Goal: Task Accomplishment & Management: Manage account settings

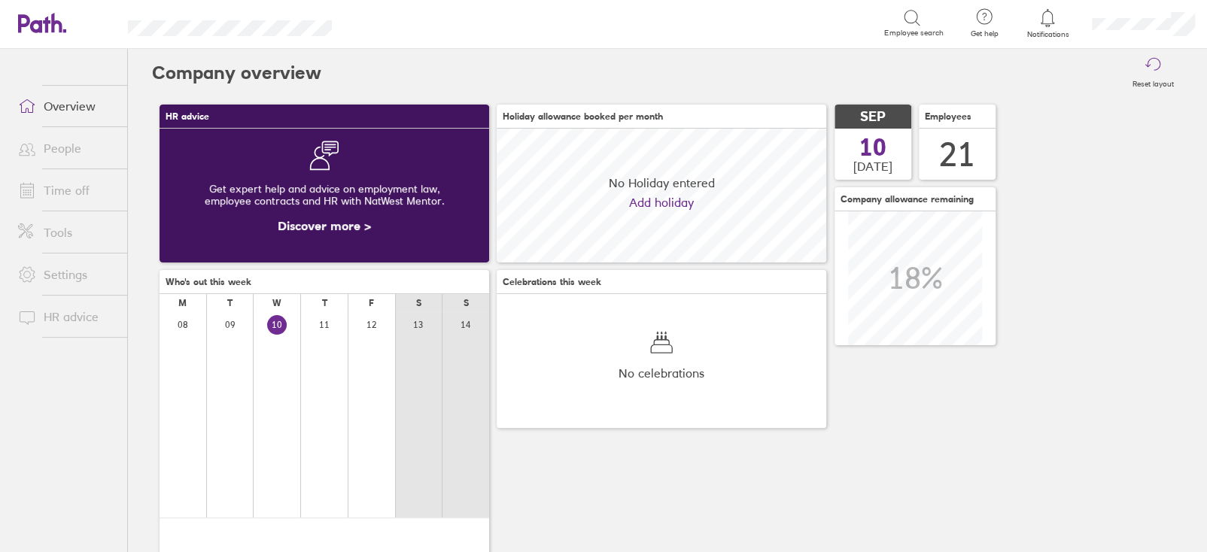
scroll to position [133, 329]
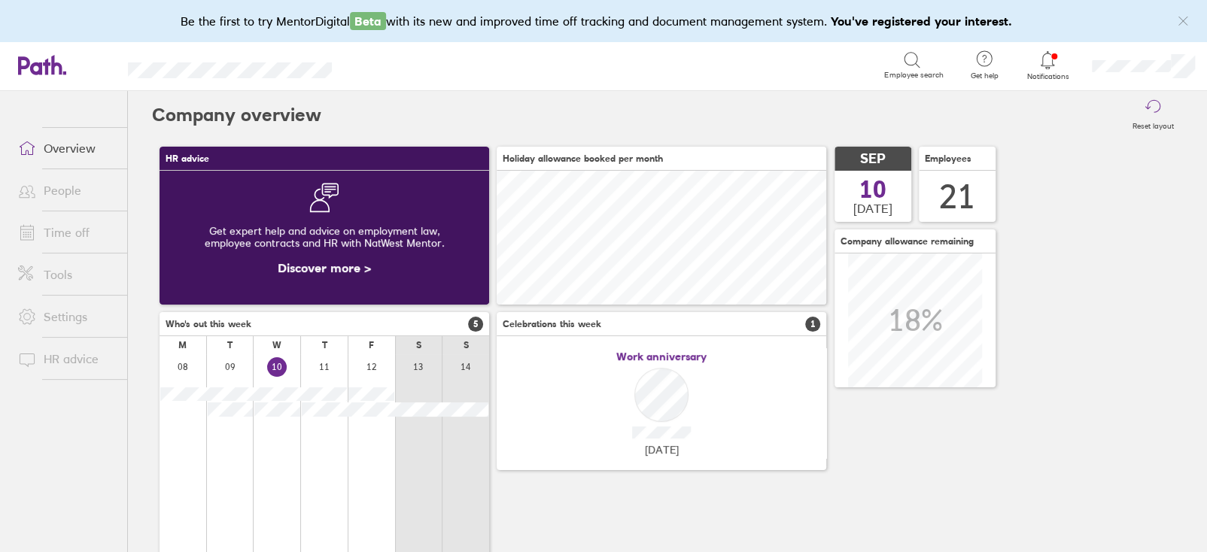
click at [56, 234] on link "Time off" at bounding box center [66, 232] width 121 height 30
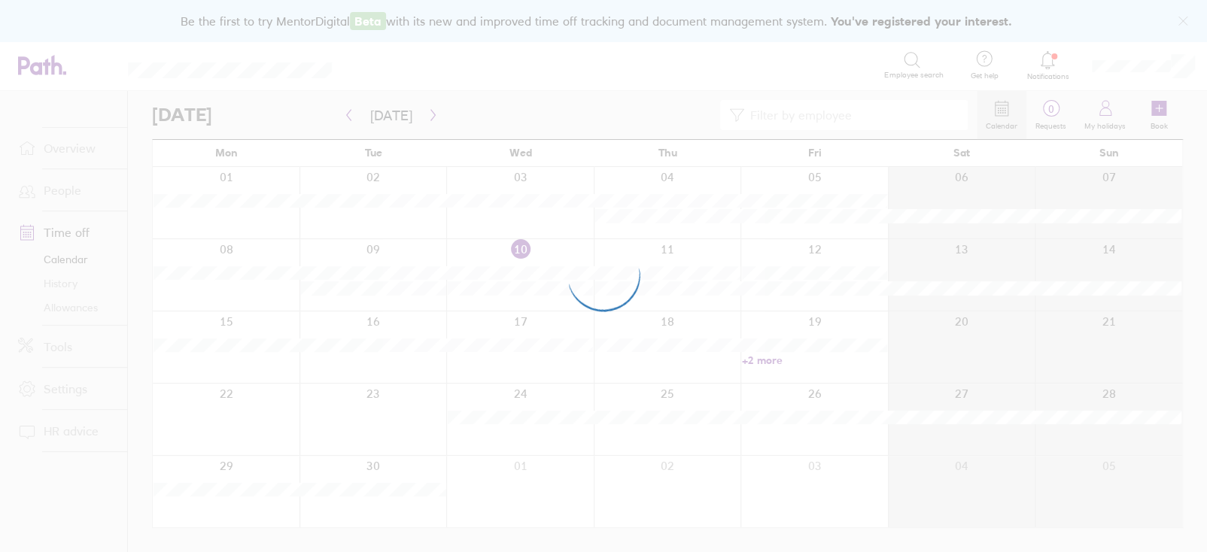
click at [81, 308] on div at bounding box center [603, 276] width 1207 height 552
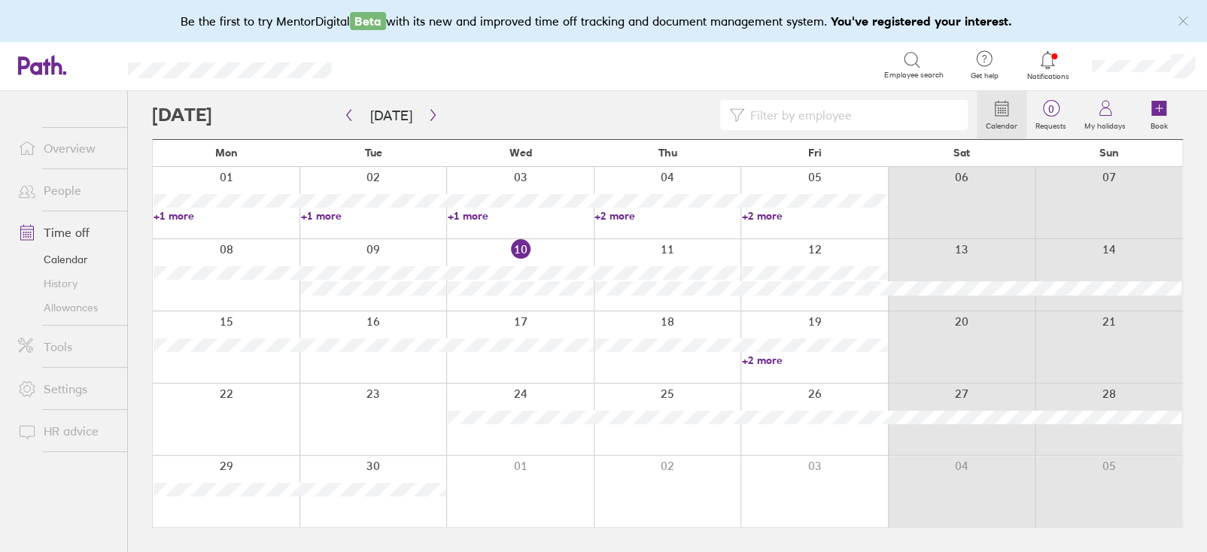
click at [86, 288] on link "History" at bounding box center [66, 284] width 121 height 24
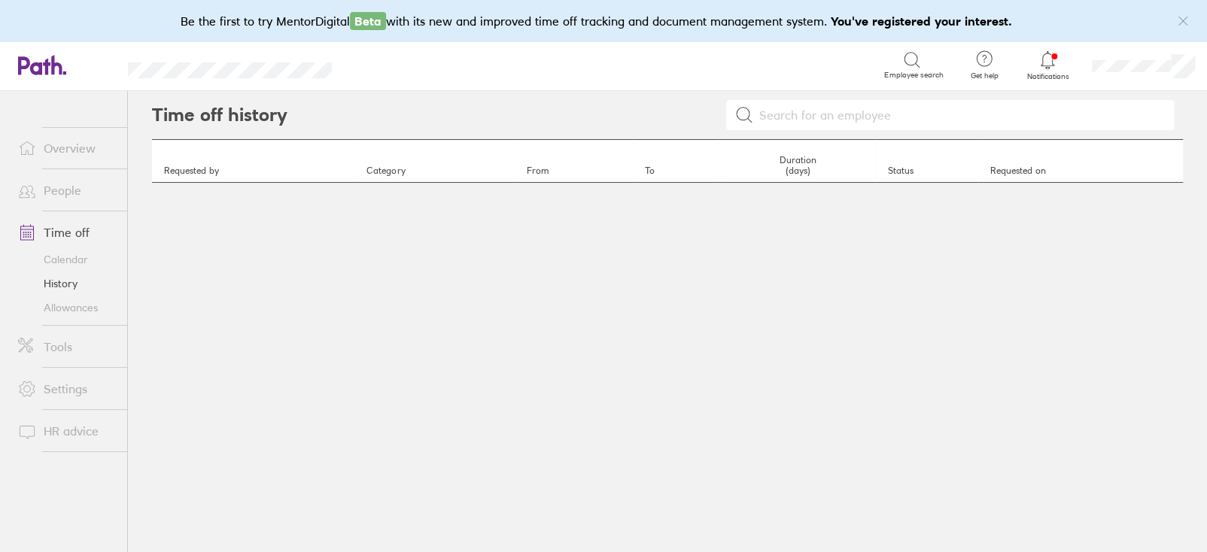
click at [66, 304] on link "Allowances" at bounding box center [66, 308] width 121 height 24
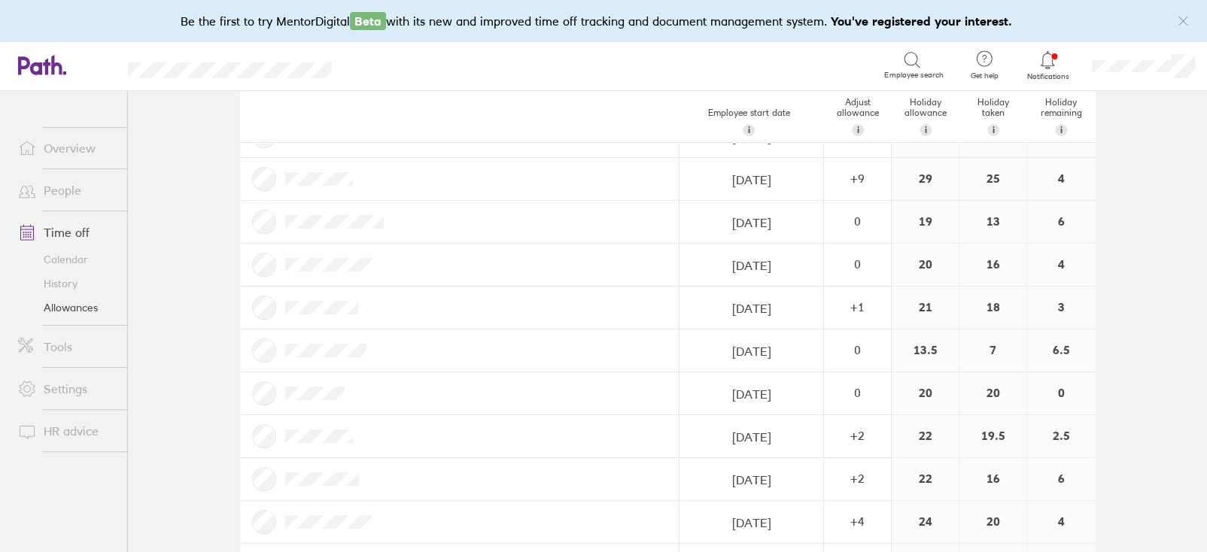
scroll to position [225, 0]
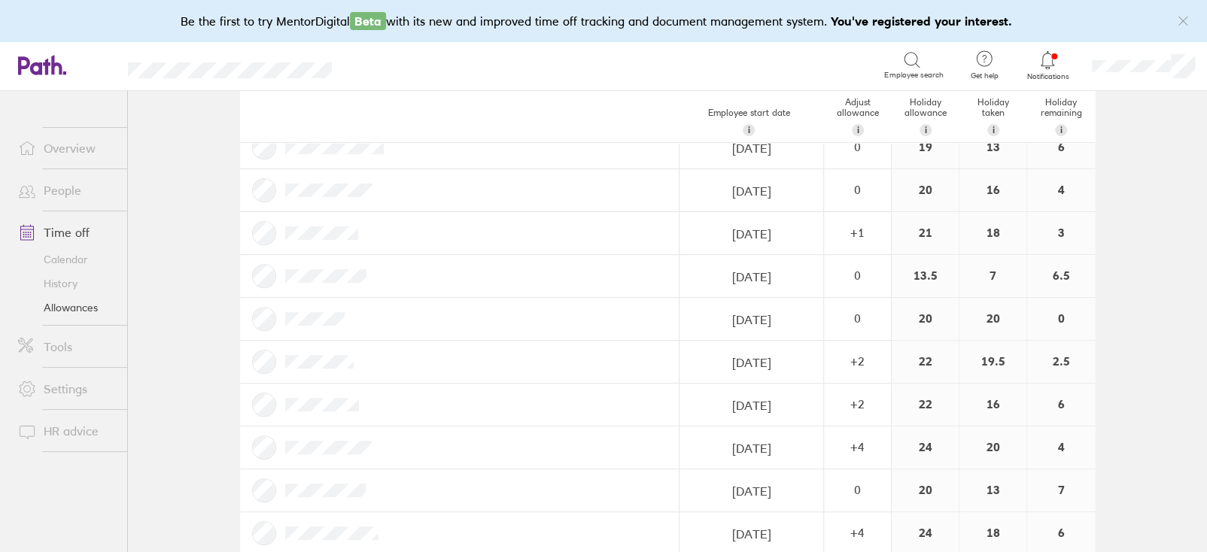
click at [53, 229] on link "Time off" at bounding box center [66, 232] width 121 height 30
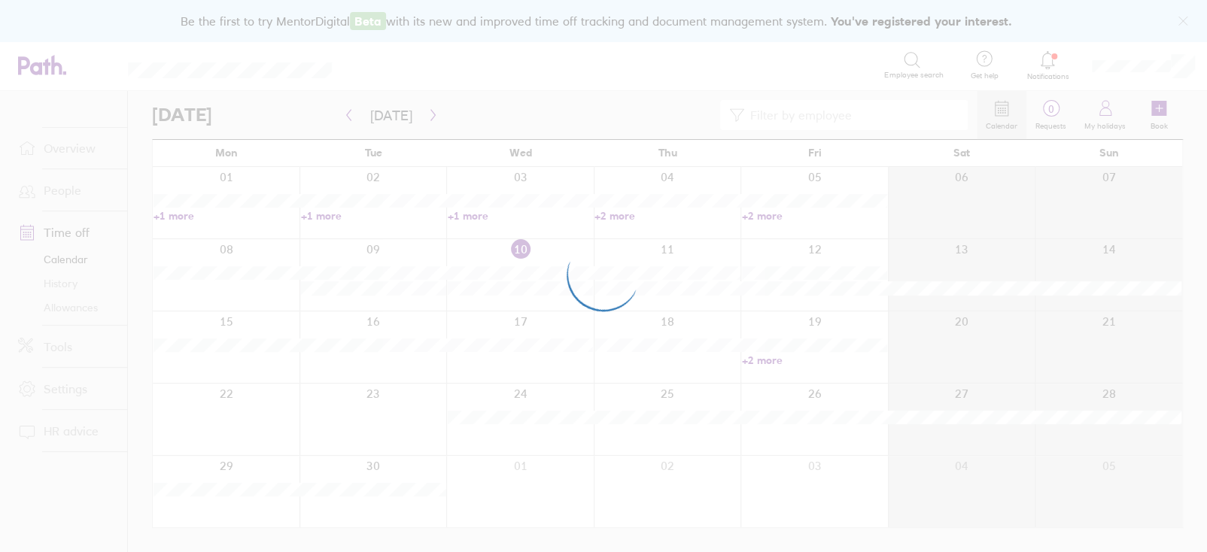
click at [45, 301] on div at bounding box center [603, 276] width 1207 height 552
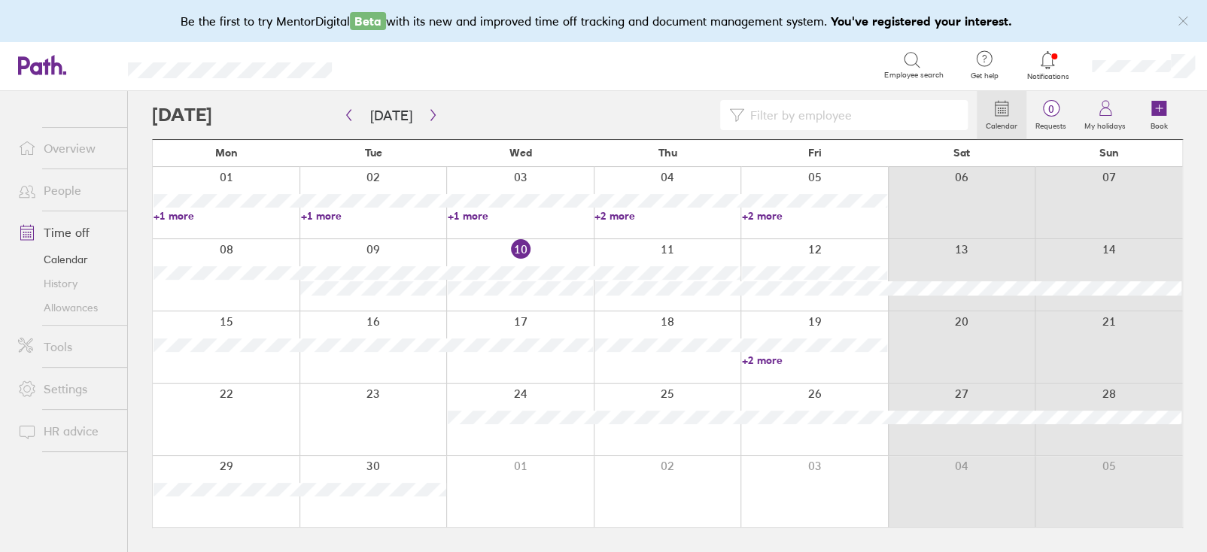
click at [64, 303] on link "Allowances" at bounding box center [66, 308] width 121 height 24
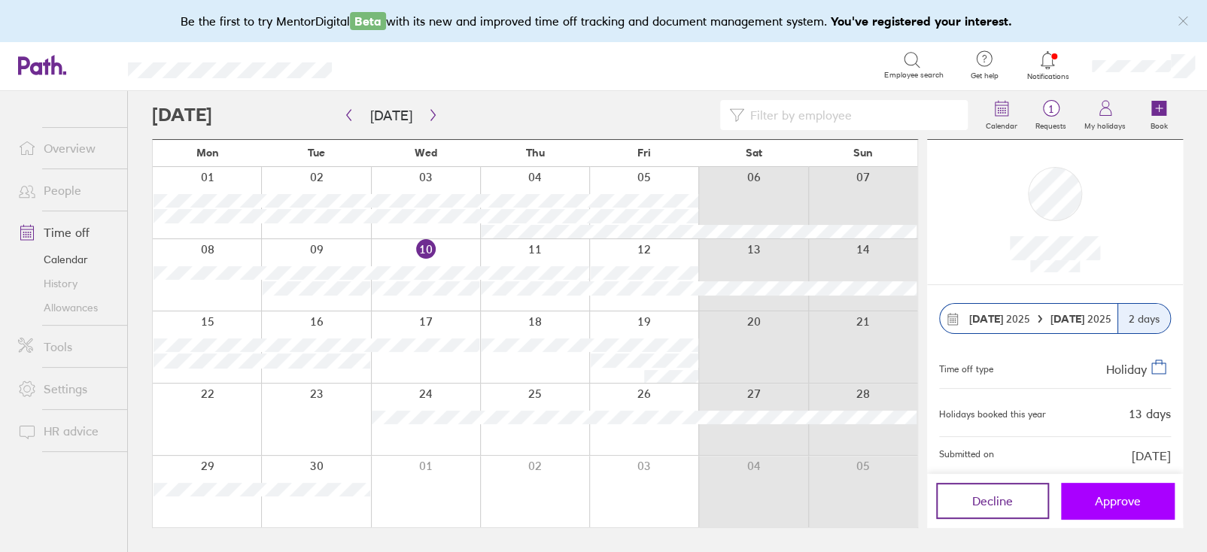
click at [1121, 509] on button "Approve" at bounding box center [1117, 501] width 113 height 36
